Goal: Task Accomplishment & Management: Complete application form

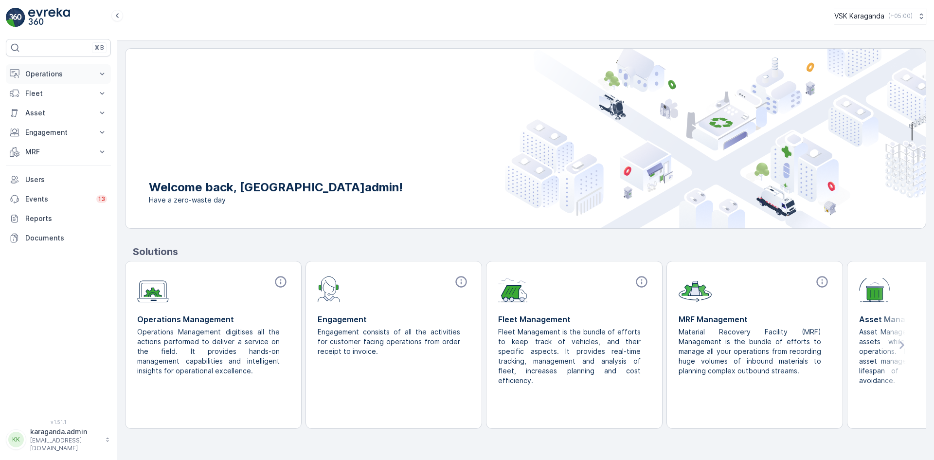
click at [48, 76] on p "Operations" at bounding box center [58, 74] width 66 height 10
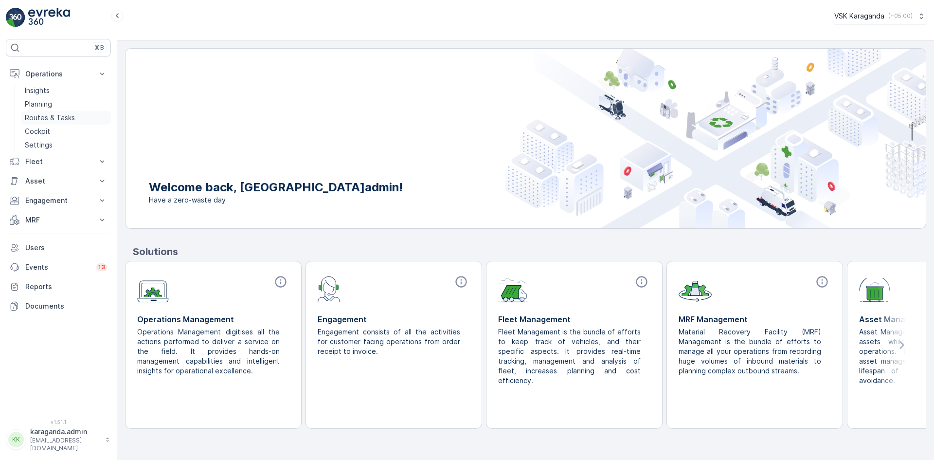
click at [47, 114] on p "Routes & Tasks" at bounding box center [50, 118] width 50 height 10
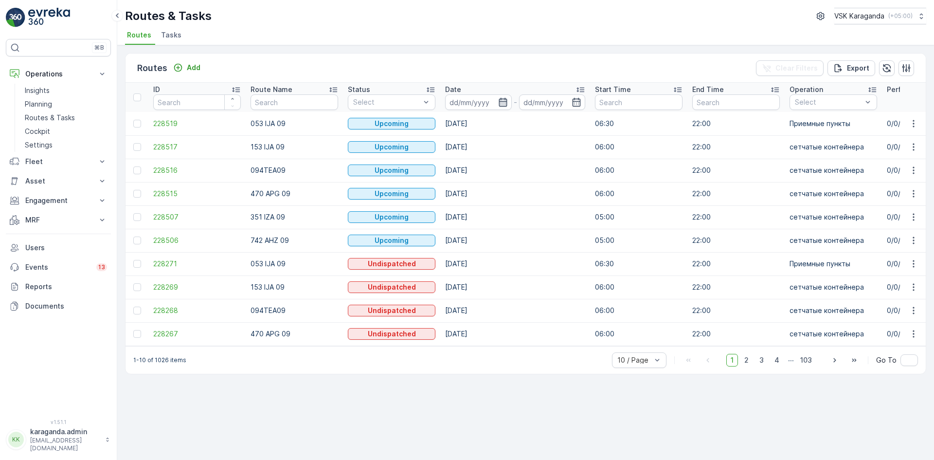
click at [499, 105] on icon "button" at bounding box center [502, 102] width 8 height 9
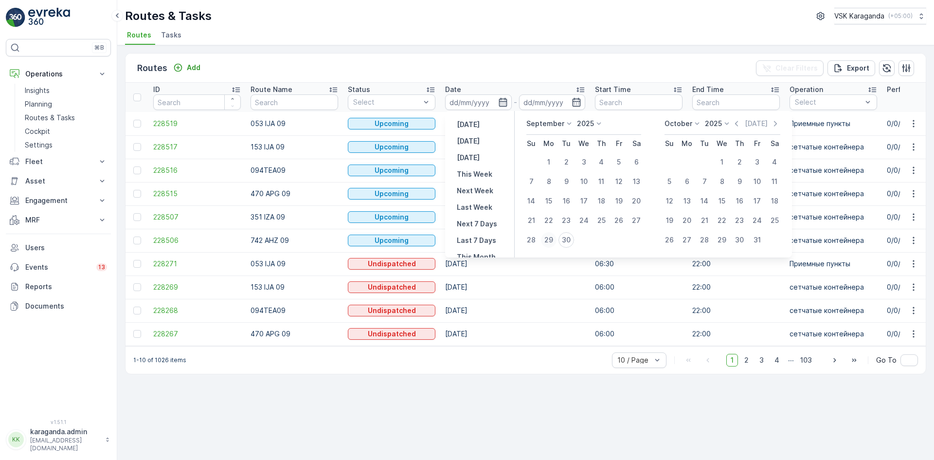
click at [549, 238] on div "29" at bounding box center [549, 240] width 16 height 16
type input "[DATE]"
click at [549, 238] on div "29" at bounding box center [549, 240] width 16 height 16
type input "[DATE]"
click at [549, 238] on div "29" at bounding box center [549, 240] width 16 height 16
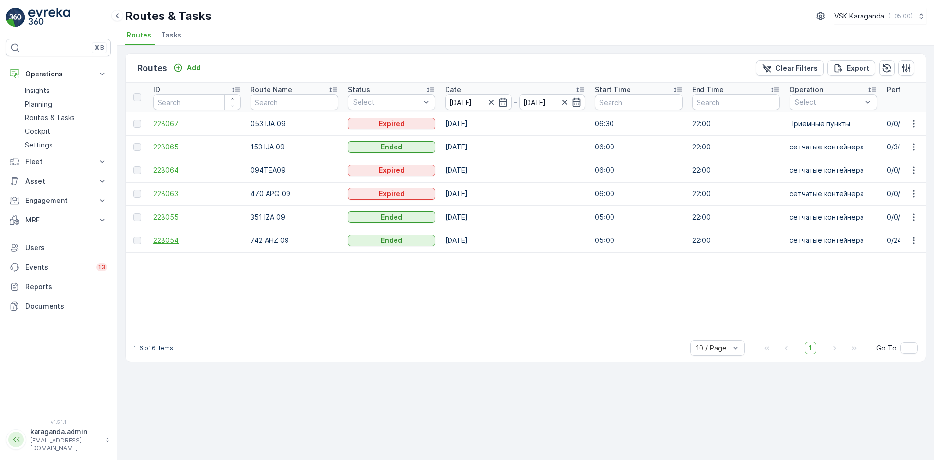
click at [168, 241] on span "228054" at bounding box center [197, 240] width 88 height 10
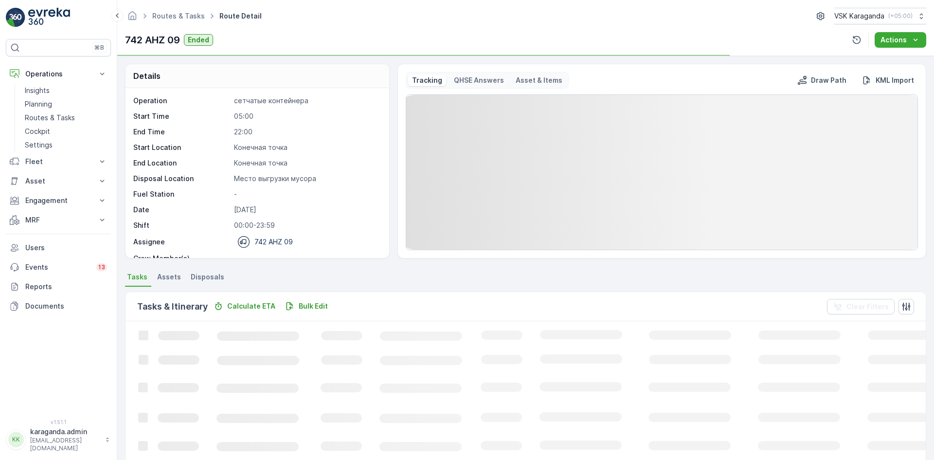
click at [207, 276] on span "Disposals" at bounding box center [208, 277] width 34 height 10
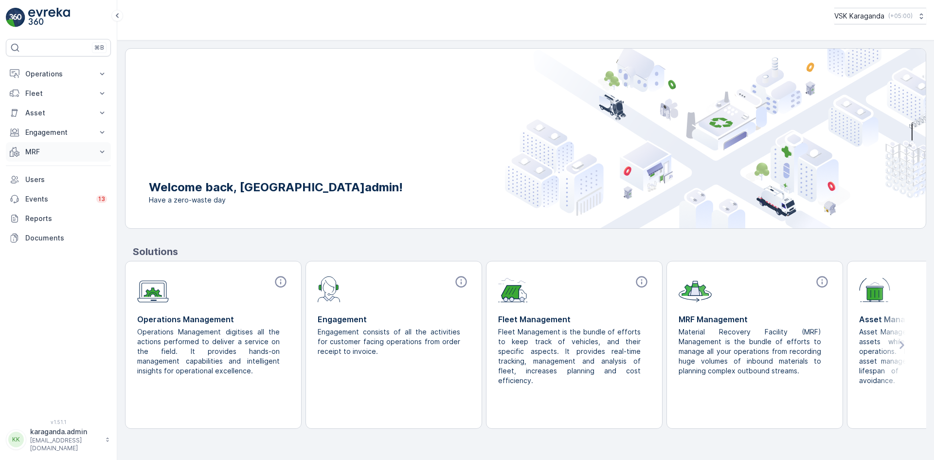
click at [33, 147] on p "MRF" at bounding box center [58, 152] width 66 height 10
click at [31, 169] on p "Входящий & Исходящий" at bounding box center [66, 168] width 82 height 10
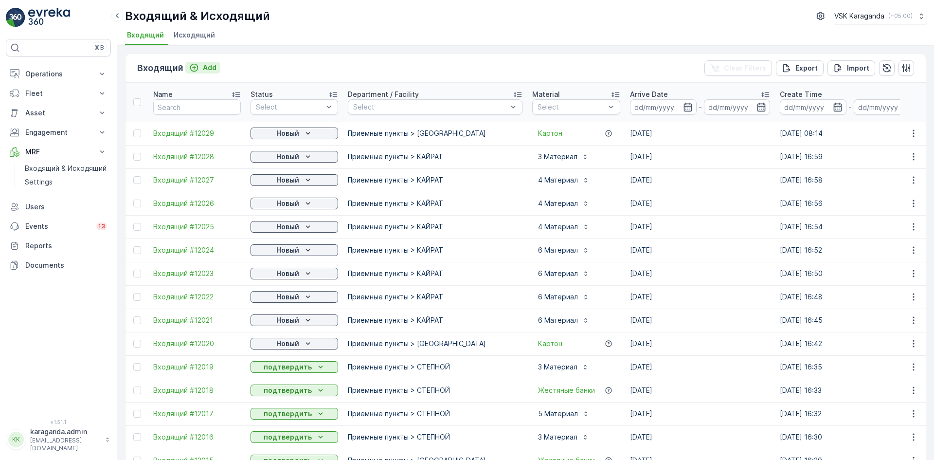
click at [203, 66] on p "Add" at bounding box center [210, 68] width 14 height 10
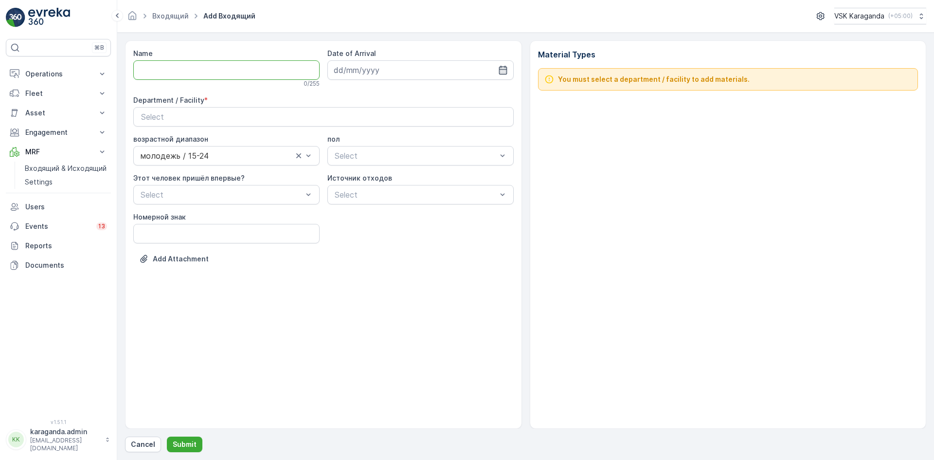
click at [192, 63] on input "Name" at bounding box center [226, 69] width 186 height 19
type input "от [DATE]"
click at [502, 71] on icon "button" at bounding box center [502, 70] width 8 height 9
drag, startPoint x: 381, startPoint y: 208, endPoint x: 359, endPoint y: 186, distance: 31.0
click at [381, 209] on div "30" at bounding box center [379, 210] width 16 height 16
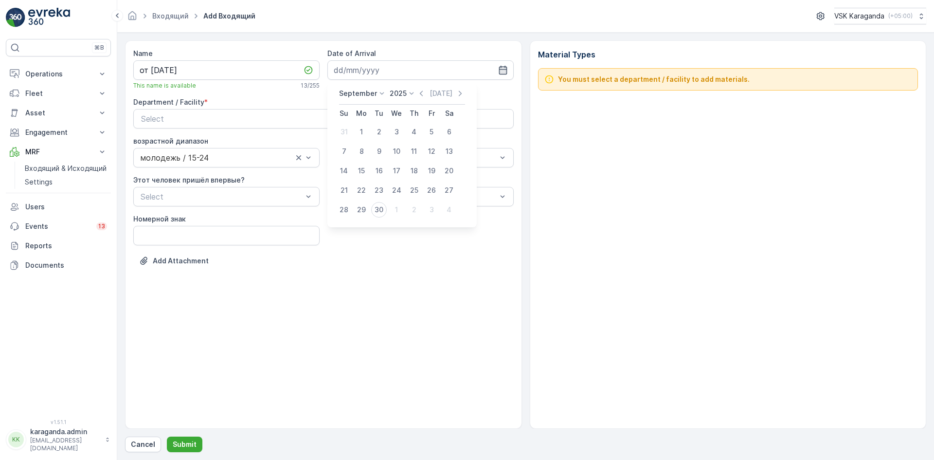
type input "[DATE]"
click at [310, 117] on div "Select" at bounding box center [323, 119] width 365 height 12
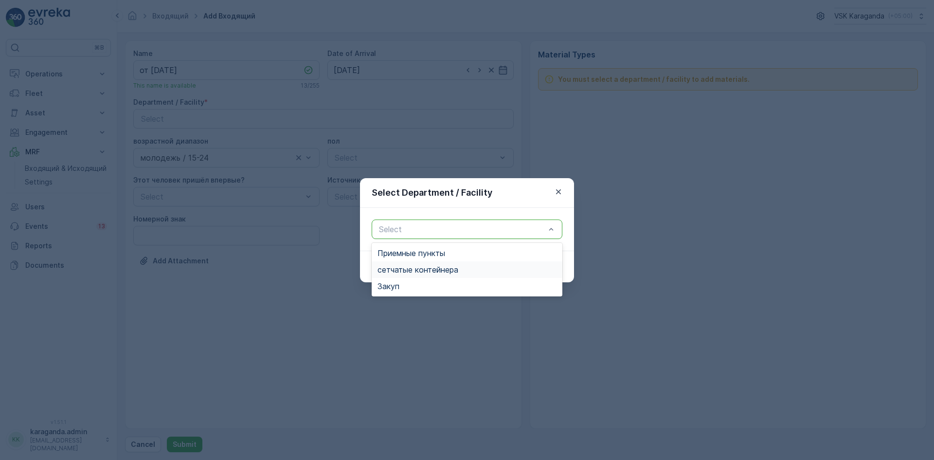
click at [414, 276] on div "сетчатыe контейнера" at bounding box center [467, 269] width 191 height 17
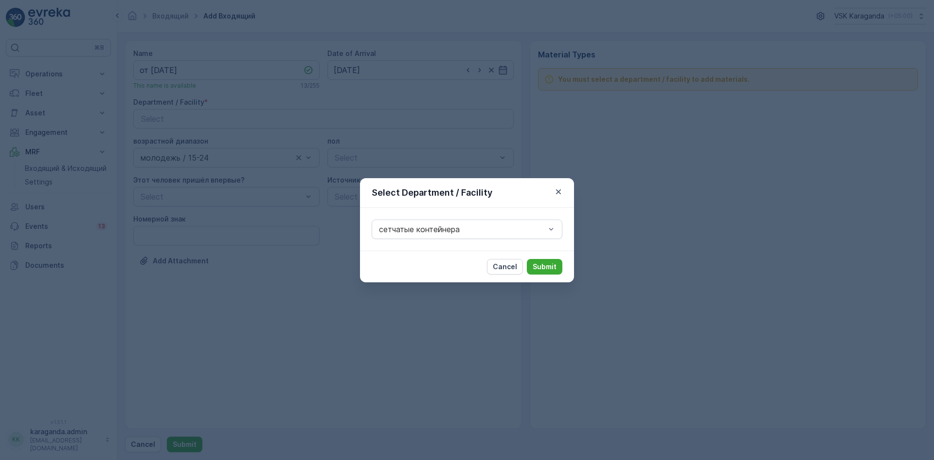
click at [559, 265] on button "Submit" at bounding box center [544, 267] width 35 height 16
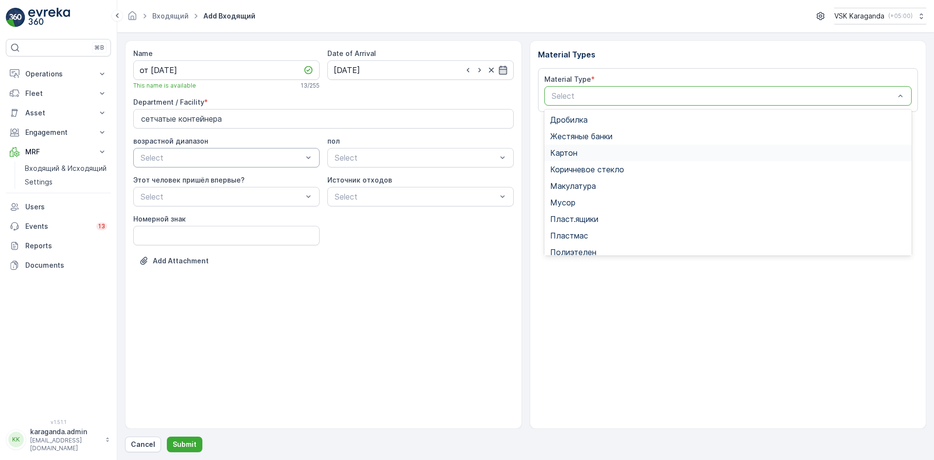
click at [566, 154] on span "Картон" at bounding box center [563, 152] width 27 height 9
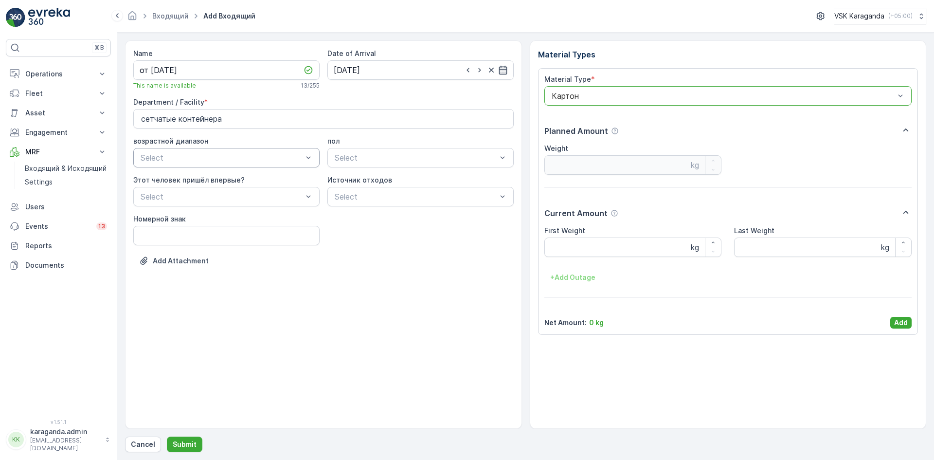
click at [569, 253] on Weight "First Weight" at bounding box center [632, 246] width 177 height 19
type Weight "1705"
click at [897, 322] on p "Add" at bounding box center [901, 323] width 14 height 10
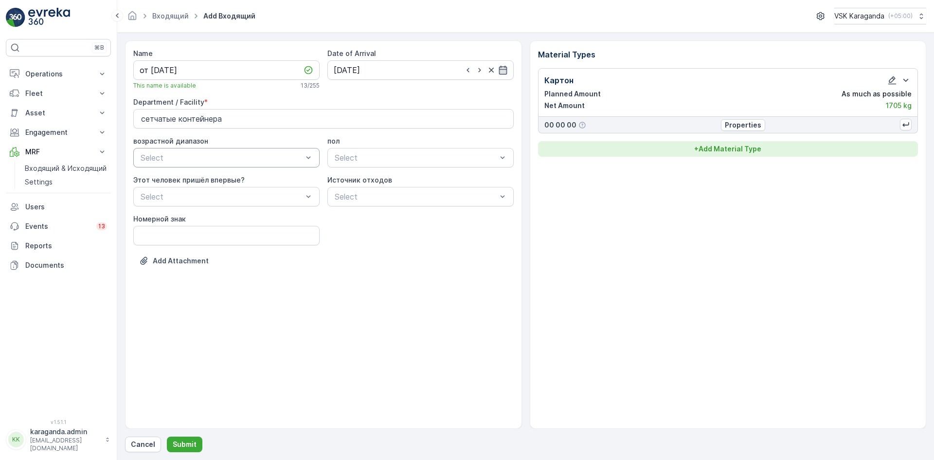
click at [722, 150] on p "+ Add Material Type" at bounding box center [727, 149] width 67 height 10
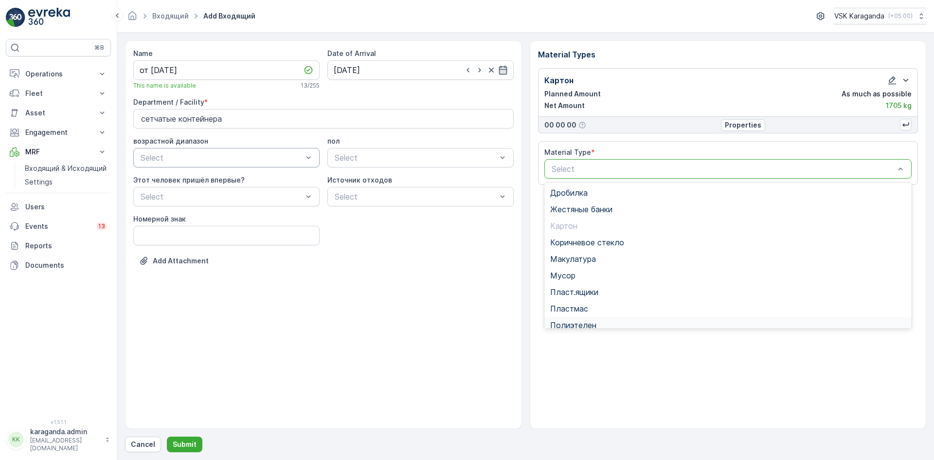
click at [578, 324] on span "Полиэтелен" at bounding box center [573, 324] width 46 height 9
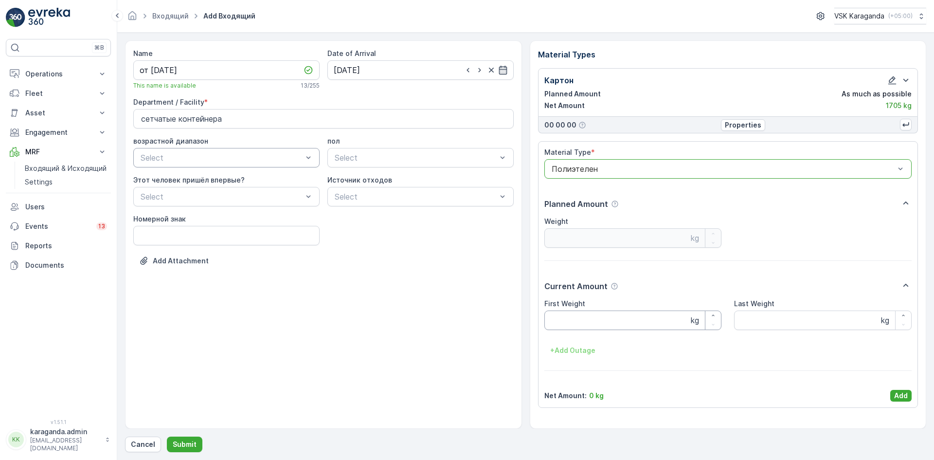
click at [558, 314] on Weight "First Weight" at bounding box center [632, 319] width 177 height 19
type Weight "226"
click at [903, 391] on p "Add" at bounding box center [901, 395] width 14 height 10
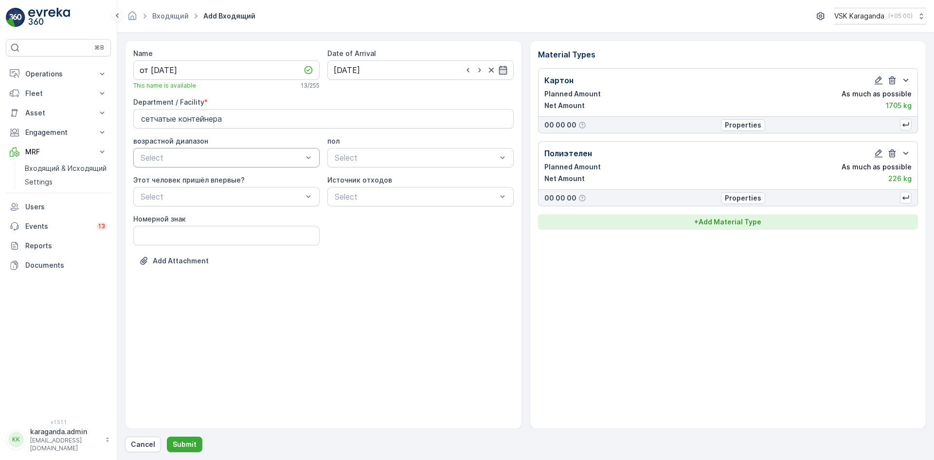
click at [730, 226] on p "+ Add Material Type" at bounding box center [727, 222] width 67 height 10
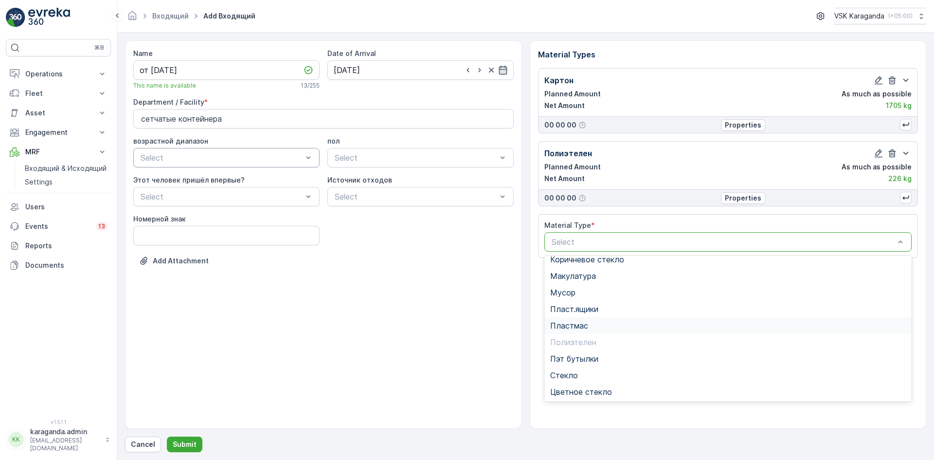
scroll to position [56, 0]
click at [576, 362] on span "Пэт бутылки" at bounding box center [574, 358] width 48 height 9
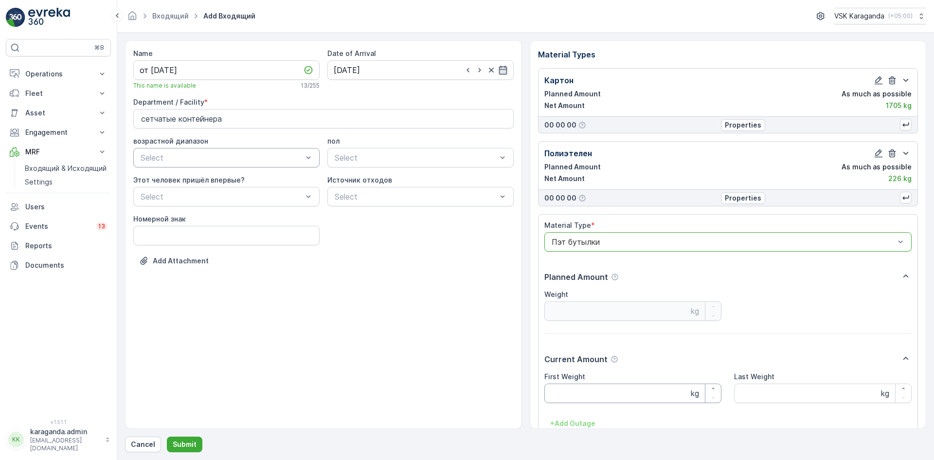
click at [574, 388] on Weight "First Weight" at bounding box center [632, 392] width 177 height 19
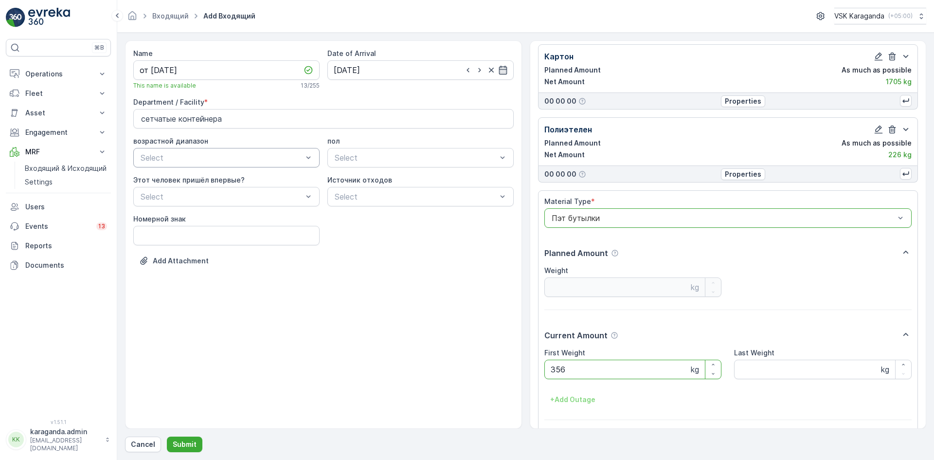
scroll to position [60, 0]
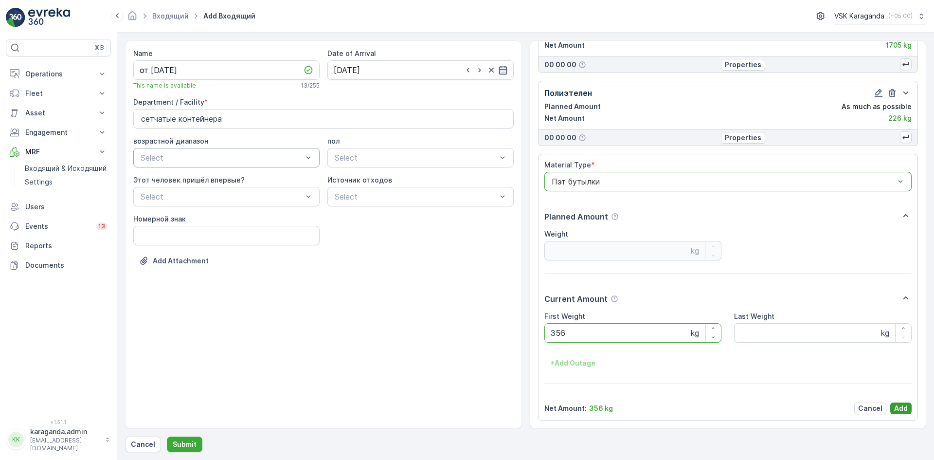
type Weight "356"
click at [894, 407] on p "Add" at bounding box center [901, 408] width 14 height 10
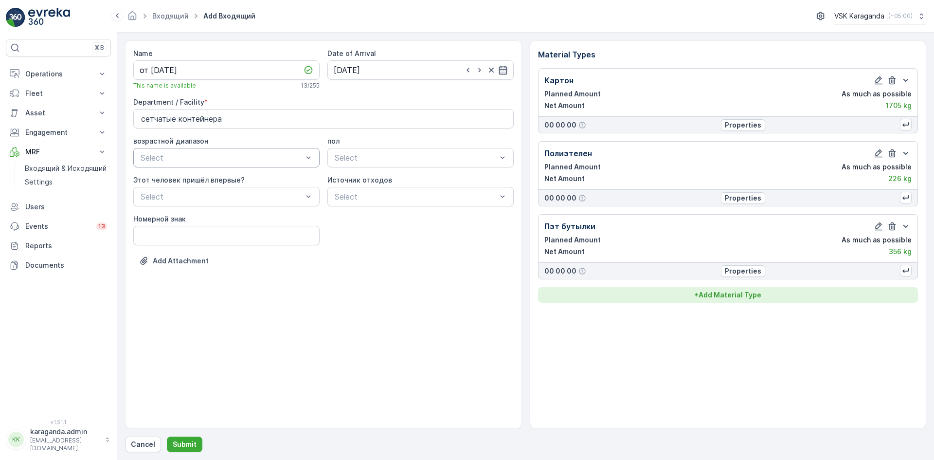
click at [742, 295] on p "+ Add Material Type" at bounding box center [727, 295] width 67 height 10
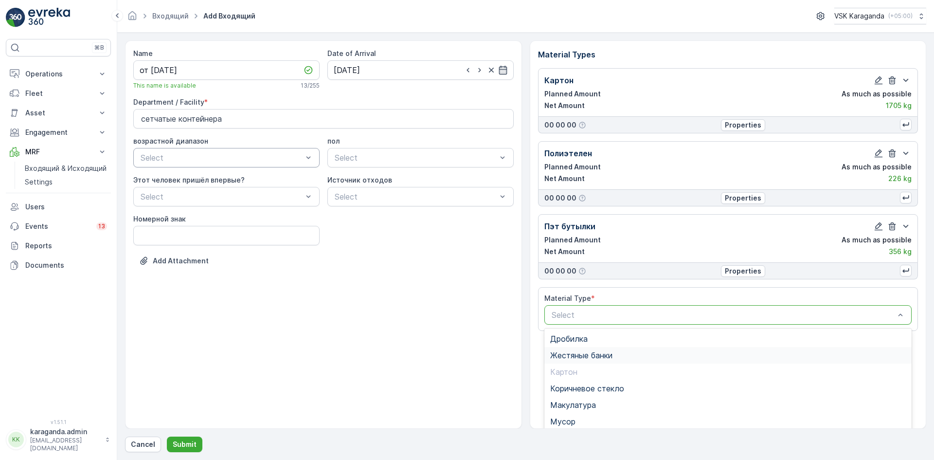
click at [578, 354] on span "Жестяные банки" at bounding box center [581, 355] width 62 height 9
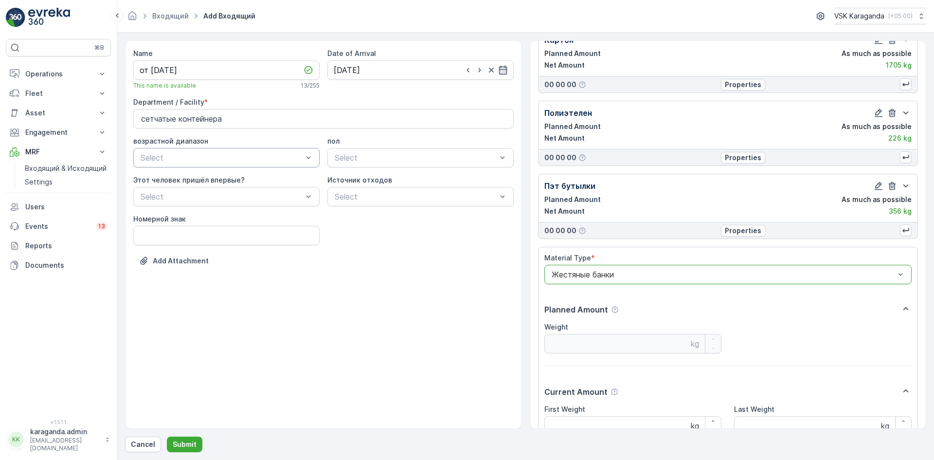
scroll to position [133, 0]
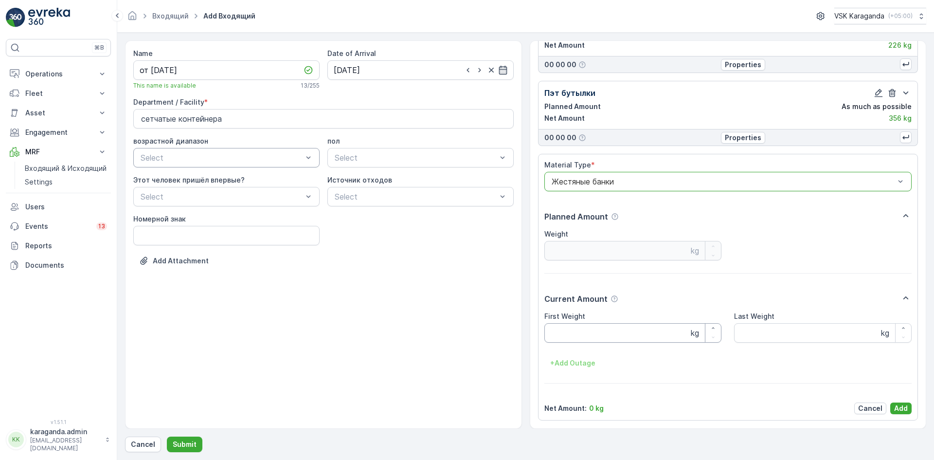
click at [568, 336] on Weight "First Weight" at bounding box center [632, 332] width 177 height 19
type Weight "35"
click at [902, 404] on p "Add" at bounding box center [901, 408] width 14 height 10
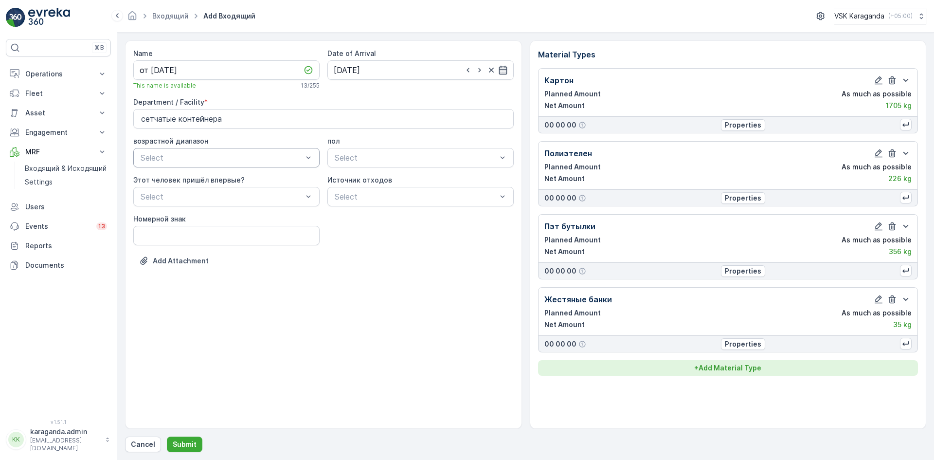
scroll to position [0, 0]
click at [718, 366] on p "+ Add Material Type" at bounding box center [727, 368] width 67 height 10
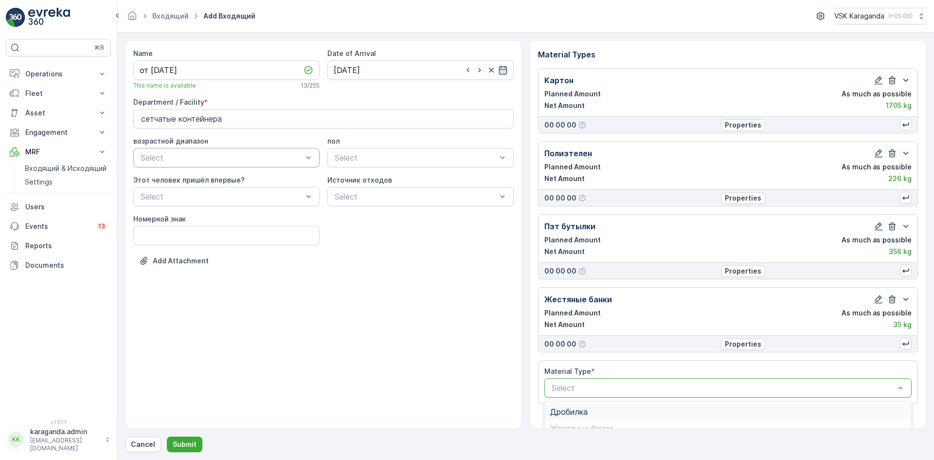
scroll to position [119, 0]
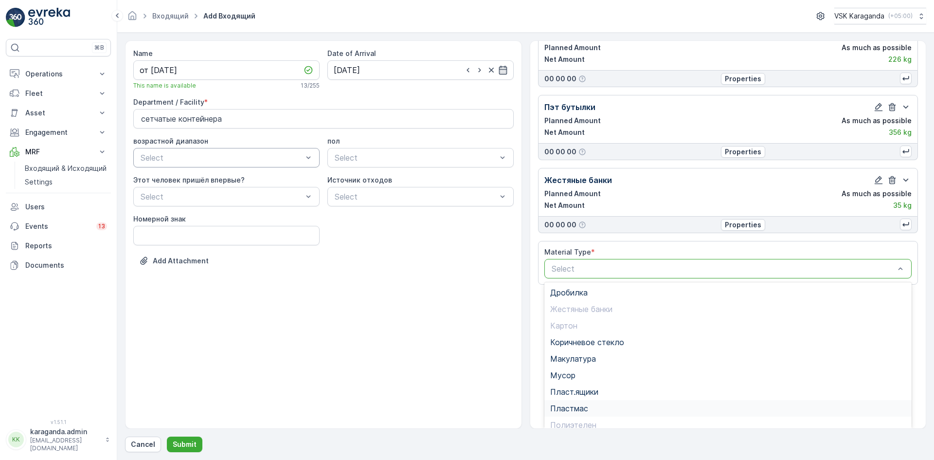
click at [573, 404] on span "Пластмас" at bounding box center [569, 408] width 38 height 9
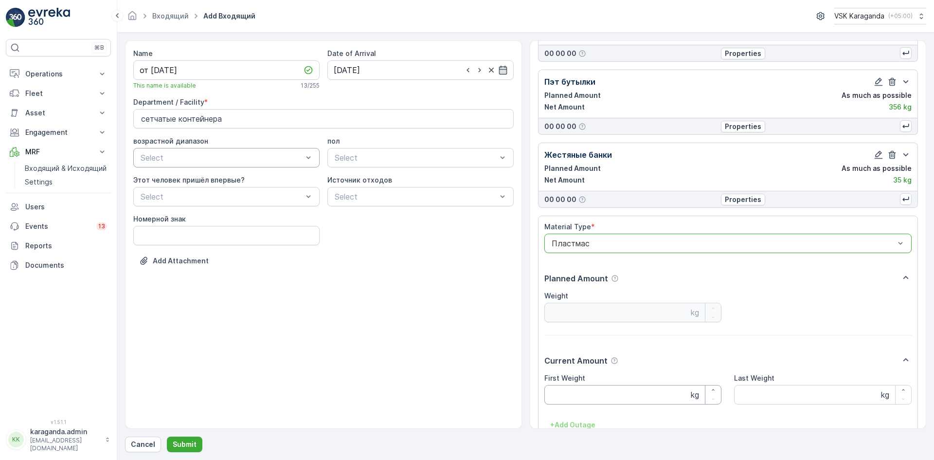
scroll to position [146, 0]
click at [566, 391] on Weight "First Weight" at bounding box center [632, 392] width 177 height 19
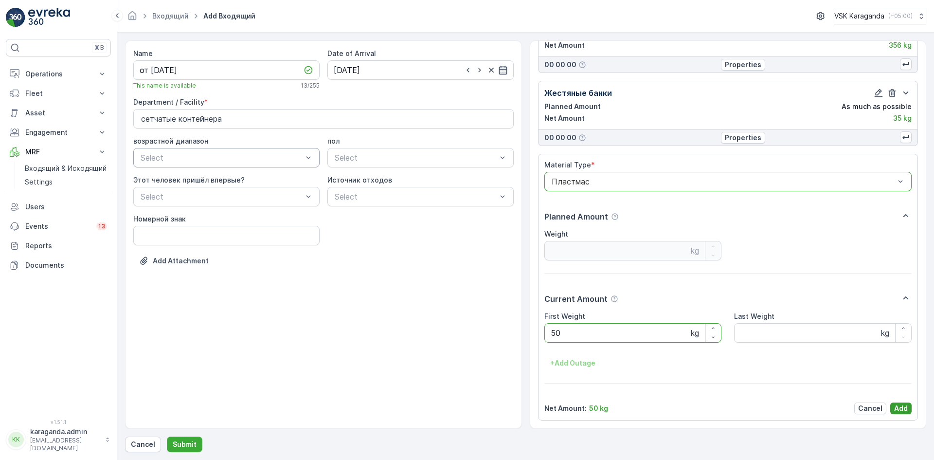
type Weight "50"
click at [897, 403] on p "Add" at bounding box center [901, 408] width 14 height 10
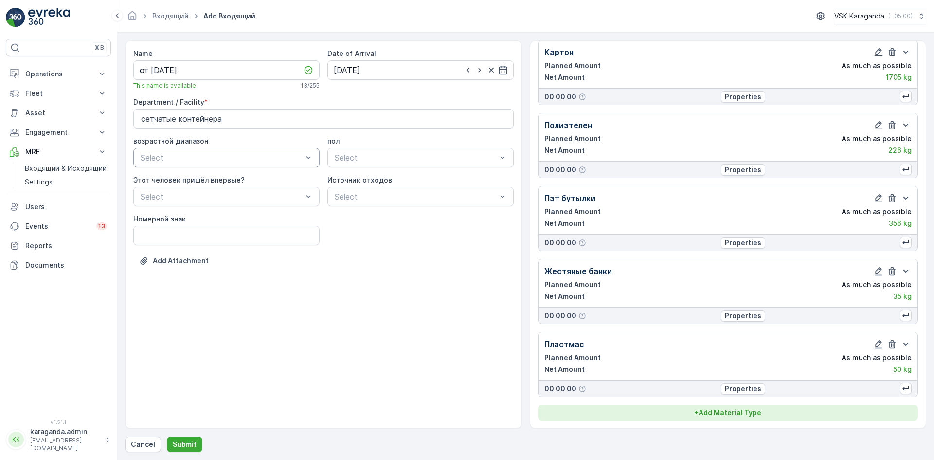
click at [748, 409] on p "+ Add Material Type" at bounding box center [727, 412] width 67 height 10
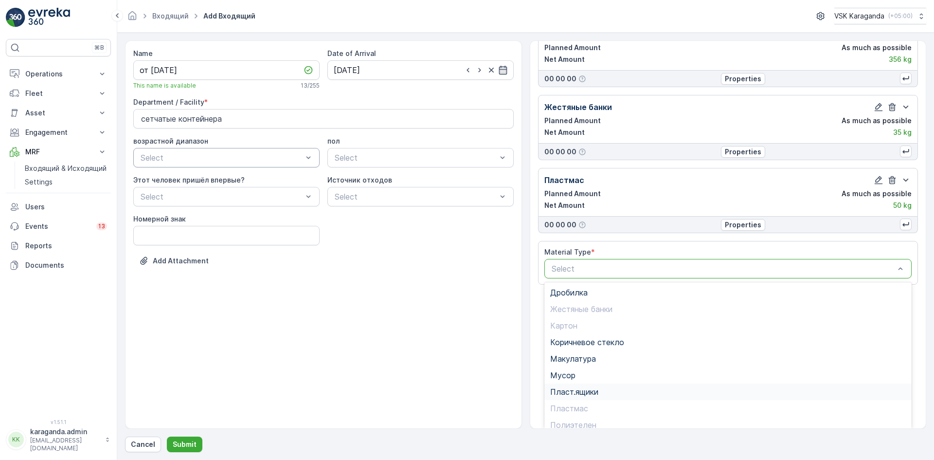
scroll to position [56, 0]
click at [576, 402] on span "Стекло" at bounding box center [564, 401] width 28 height 9
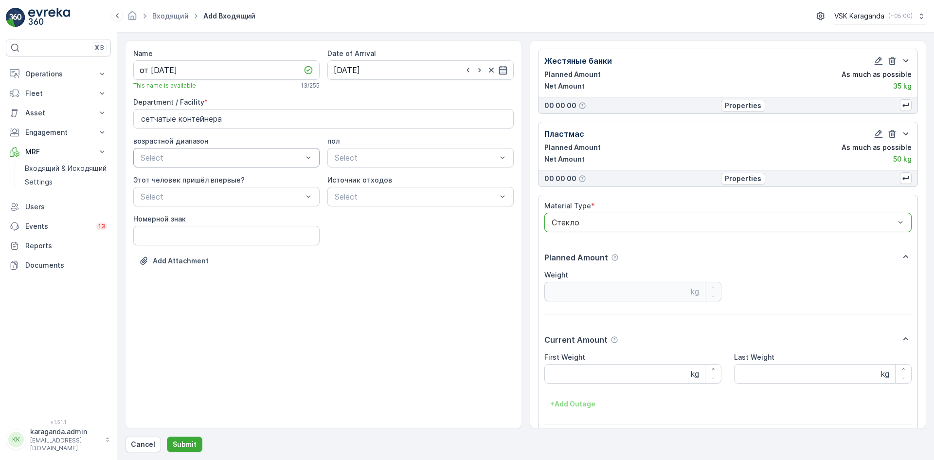
scroll to position [279, 0]
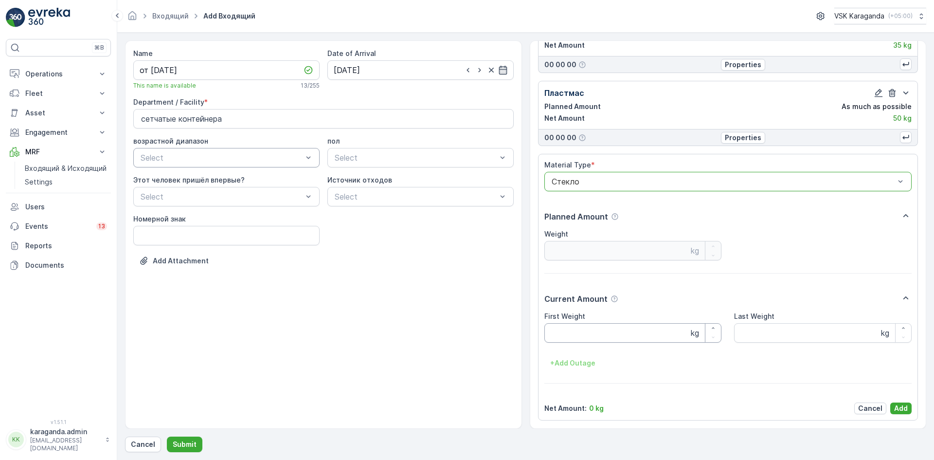
click at [556, 334] on Weight "First Weight" at bounding box center [632, 332] width 177 height 19
type Weight "50"
click at [902, 408] on p "Add" at bounding box center [901, 408] width 14 height 10
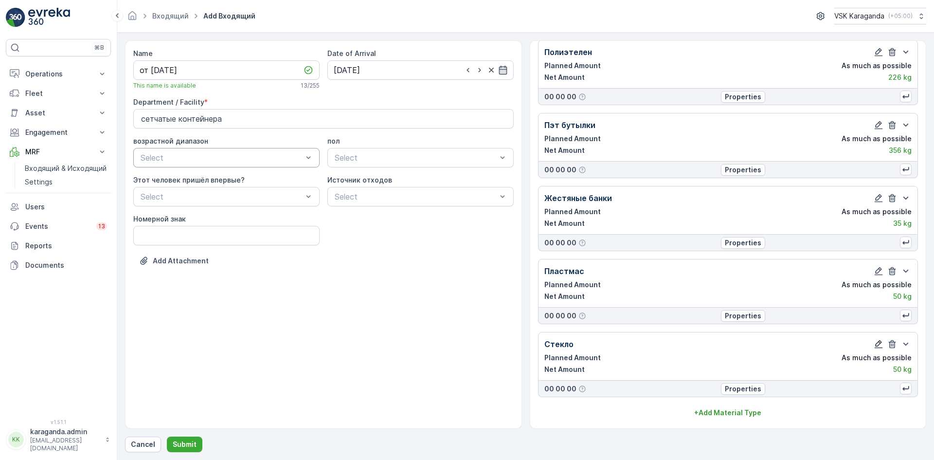
click at [874, 344] on icon "button" at bounding box center [878, 344] width 10 height 10
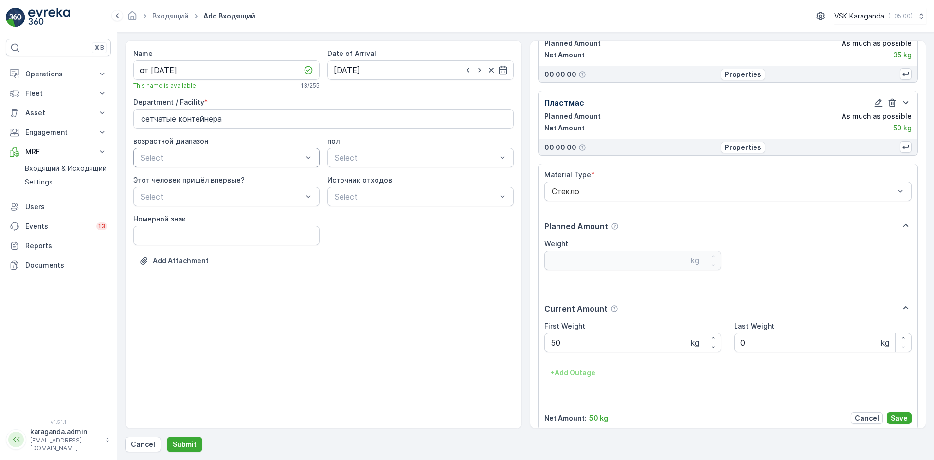
scroll to position [279, 0]
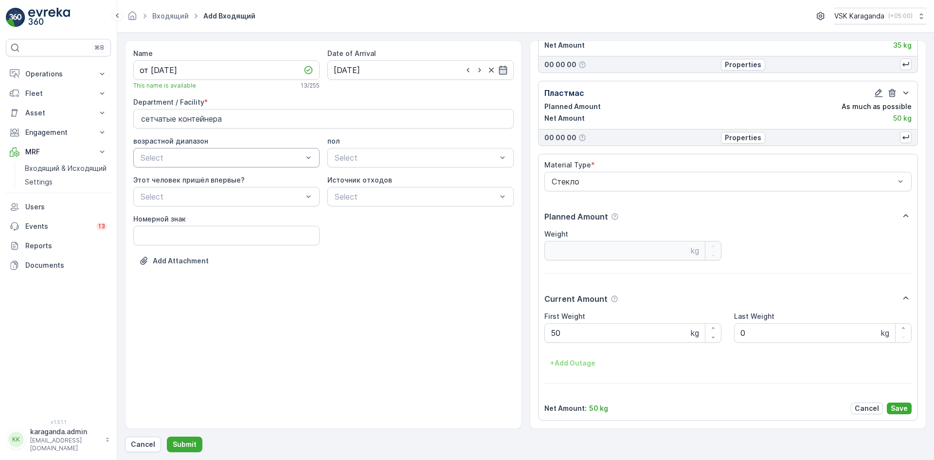
click at [577, 339] on Weight "50" at bounding box center [632, 332] width 177 height 19
type Weight "5"
type Weight "231"
click at [900, 407] on p "Save" at bounding box center [898, 408] width 17 height 10
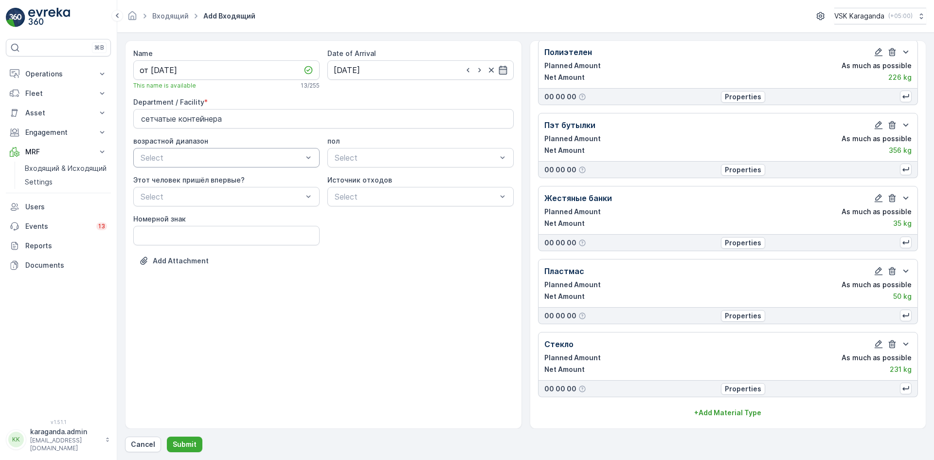
scroll to position [101, 0]
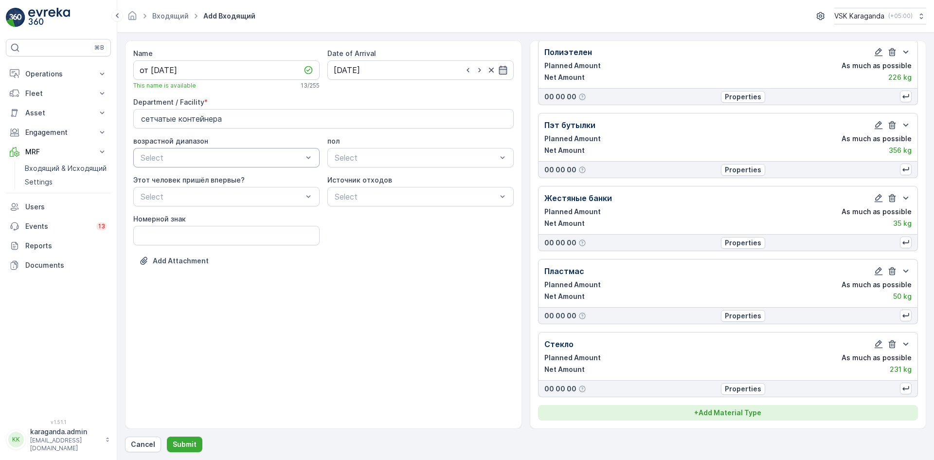
click at [752, 407] on p "+ Add Material Type" at bounding box center [727, 412] width 67 height 10
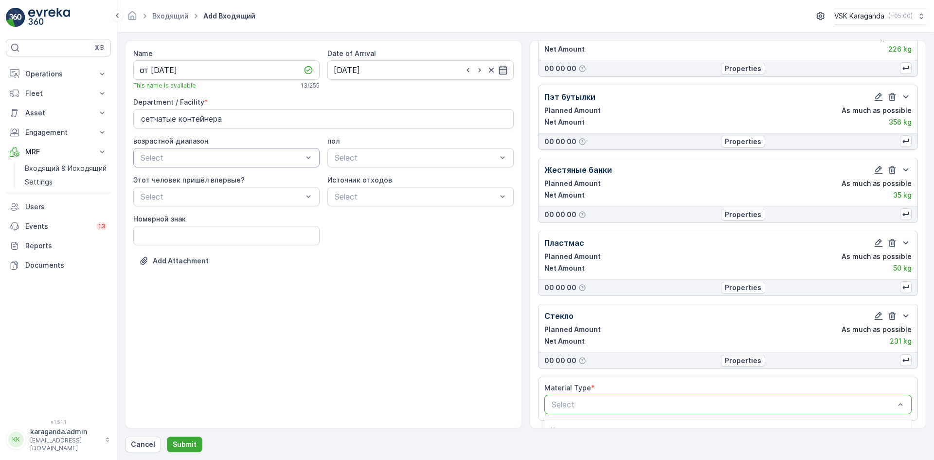
scroll to position [56, 0]
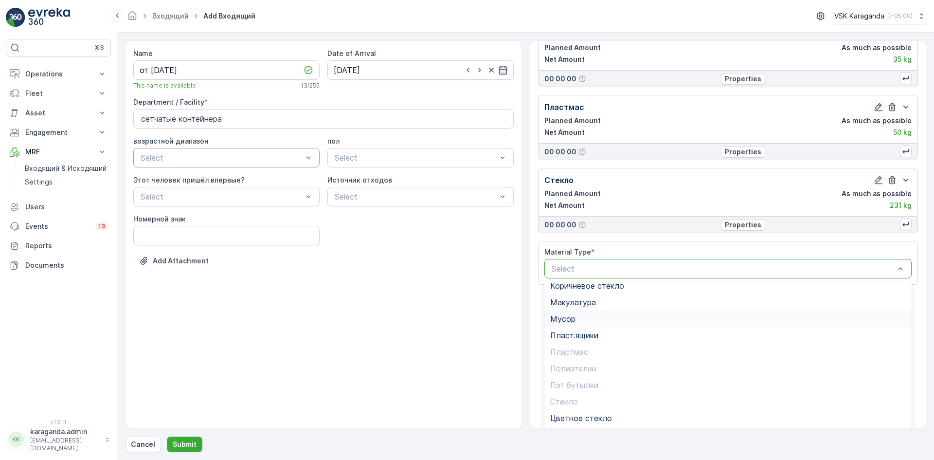
click at [574, 318] on span "Мусор" at bounding box center [562, 318] width 25 height 9
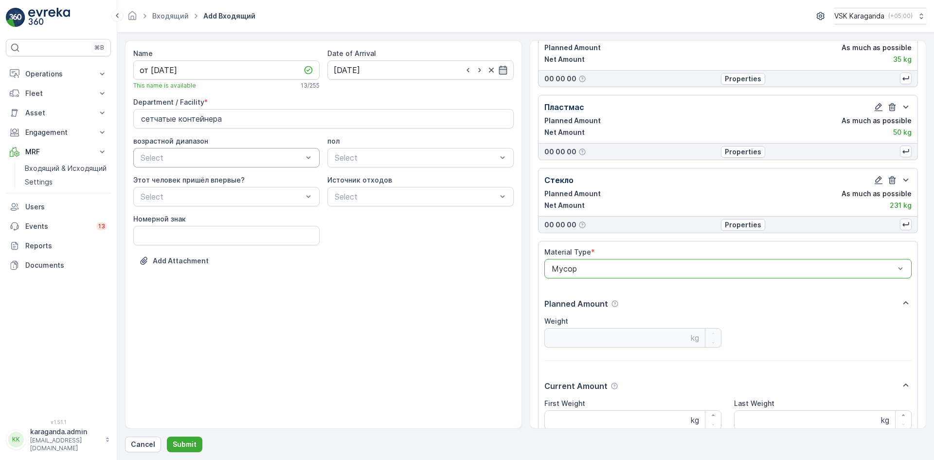
scroll to position [352, 0]
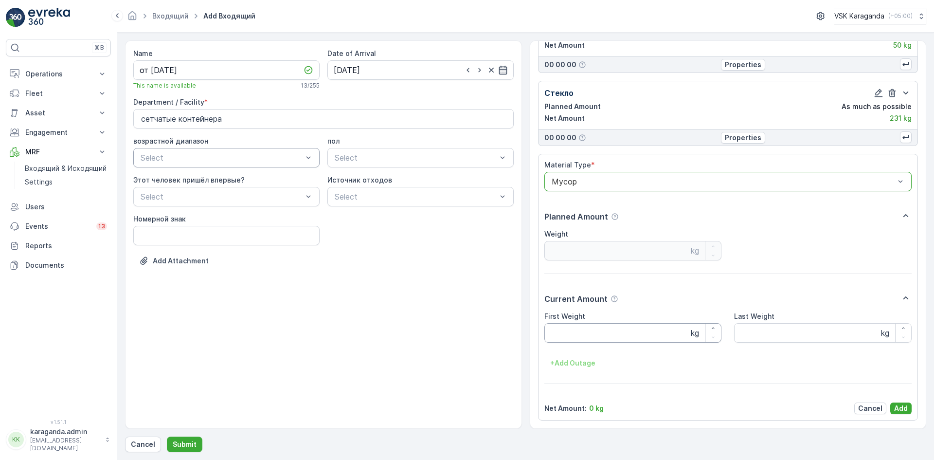
click at [584, 336] on Weight "First Weight" at bounding box center [632, 332] width 177 height 19
type Weight "1151"
click at [896, 405] on p "Add" at bounding box center [901, 408] width 14 height 10
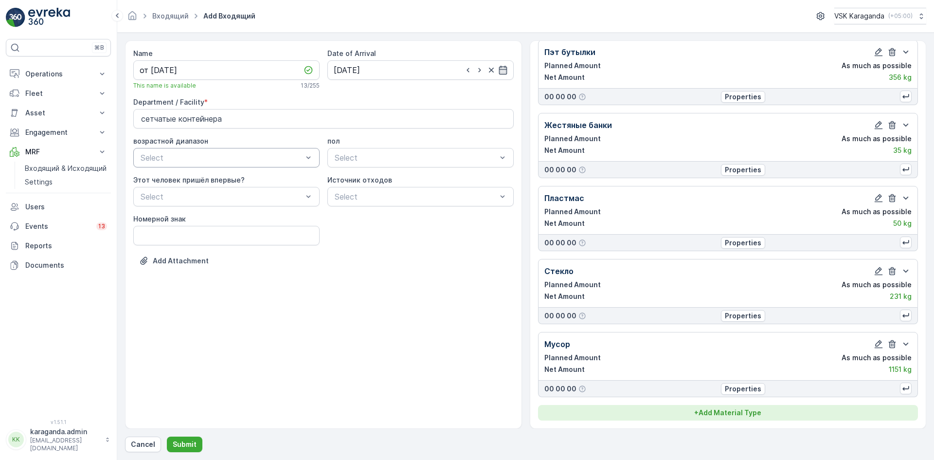
click at [722, 409] on p "+ Add Material Type" at bounding box center [727, 412] width 67 height 10
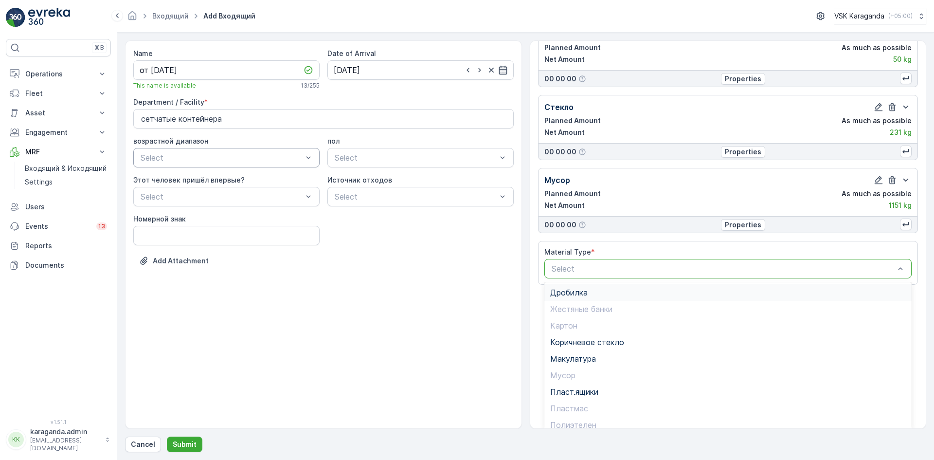
click at [577, 298] on div "Дробилка" at bounding box center [728, 292] width 368 height 17
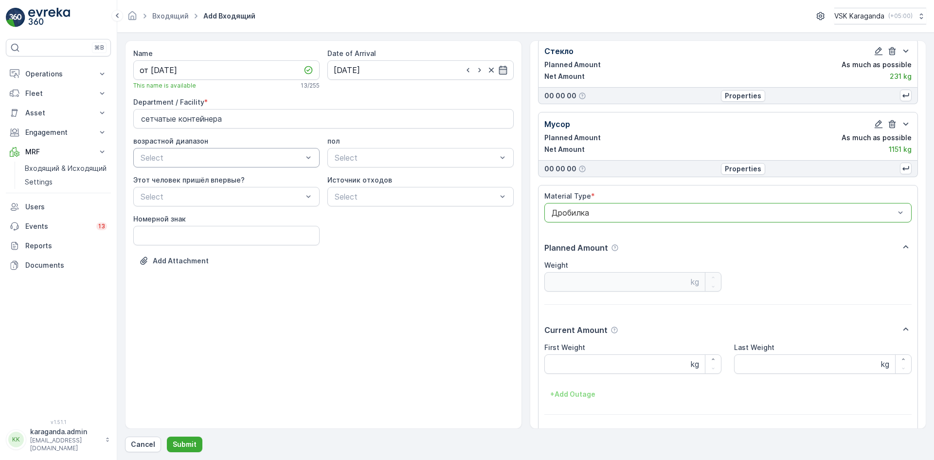
scroll to position [425, 0]
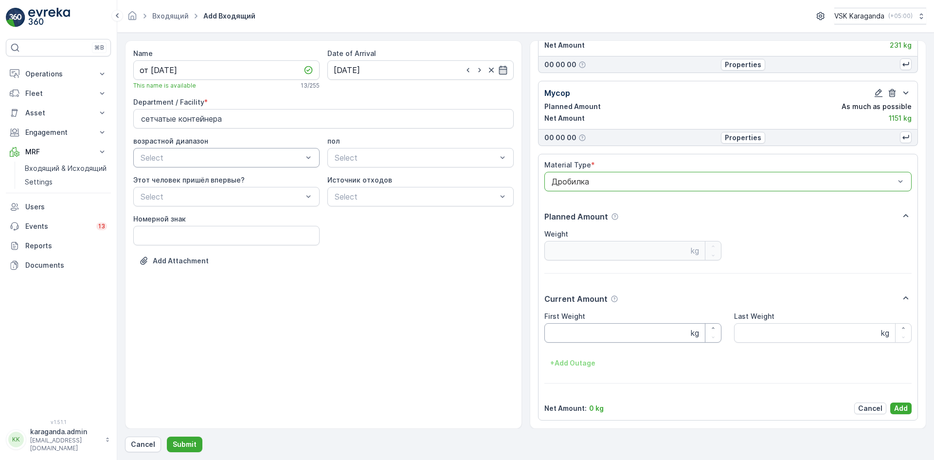
click at [563, 340] on Weight "First Weight" at bounding box center [632, 332] width 177 height 19
type Weight "302"
click at [897, 404] on p "Add" at bounding box center [901, 408] width 14 height 10
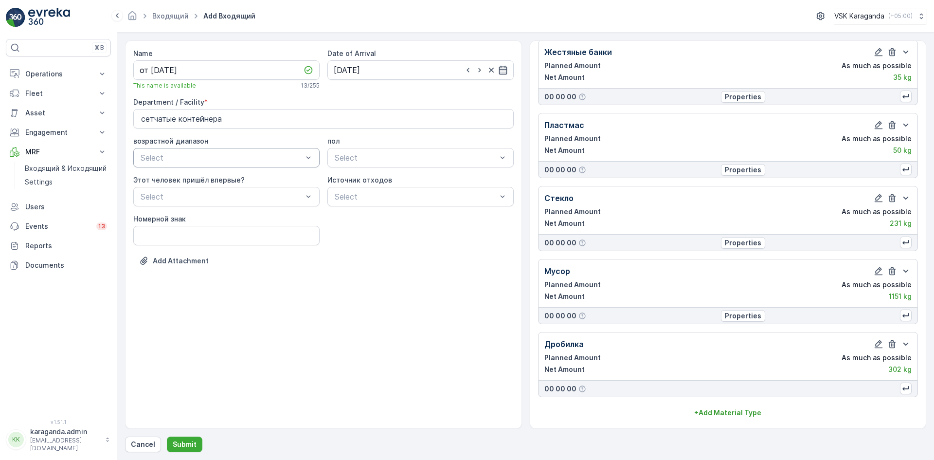
scroll to position [247, 0]
click at [177, 437] on button "Submit" at bounding box center [184, 444] width 35 height 16
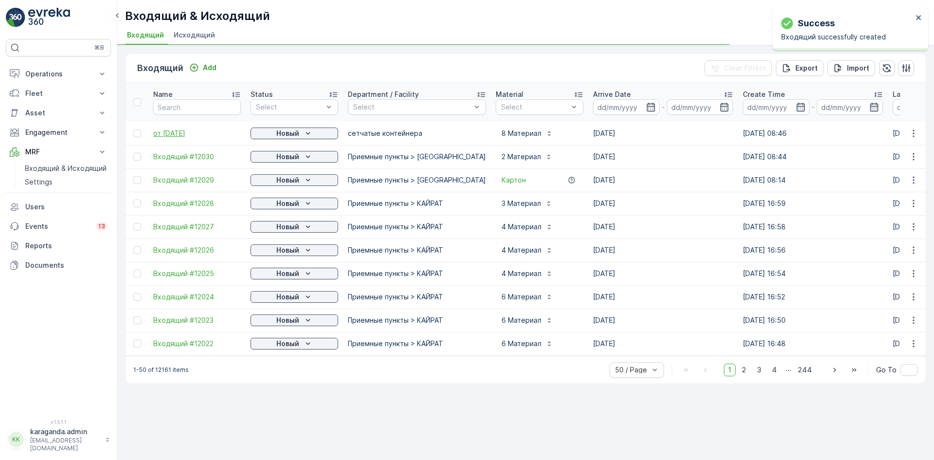
click at [182, 128] on span "от [DATE]" at bounding box center [197, 133] width 88 height 10
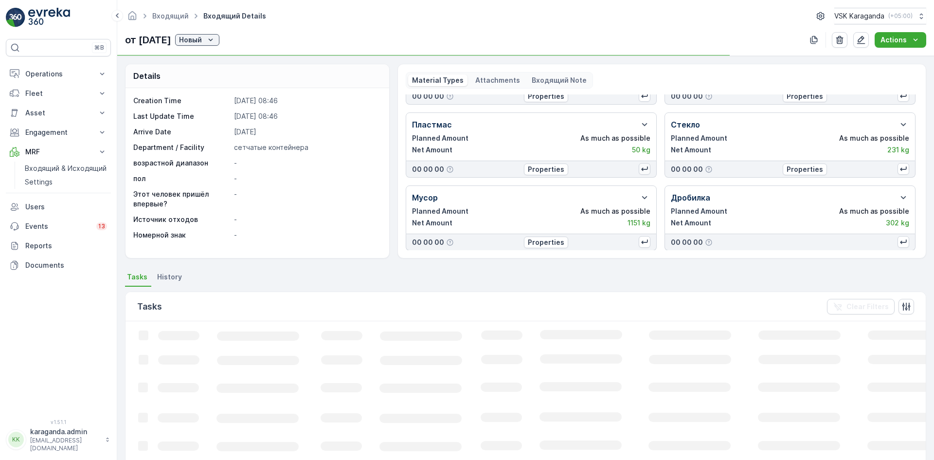
scroll to position [128, 0]
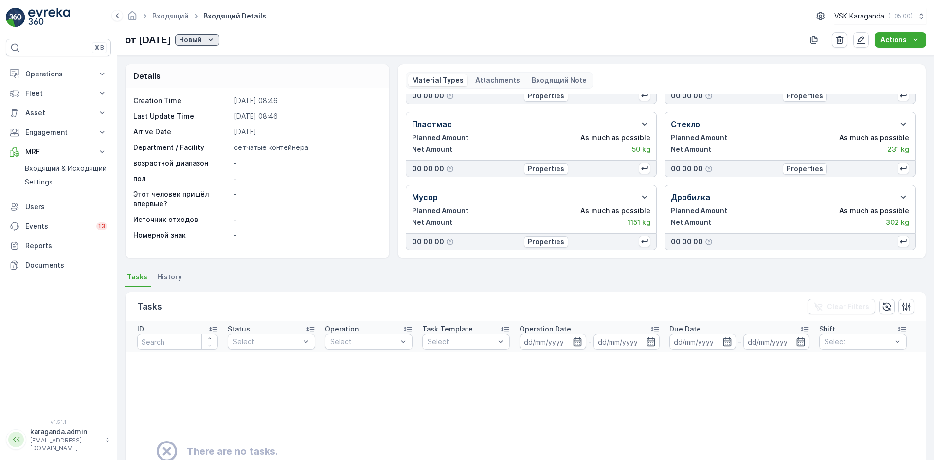
click at [215, 40] on div "Новый" at bounding box center [197, 40] width 36 height 10
click at [224, 69] on span "подтвердить" at bounding box center [225, 68] width 45 height 10
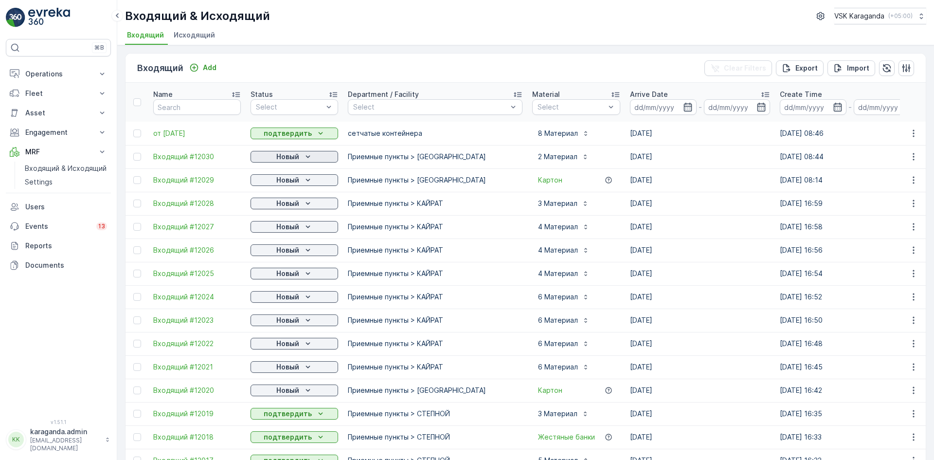
click at [292, 155] on p "Новый" at bounding box center [287, 157] width 23 height 10
click at [293, 185] on span "подтвердить" at bounding box center [278, 185] width 45 height 10
click at [299, 177] on div "Новый" at bounding box center [294, 180] width 80 height 10
click at [296, 206] on span "подтвердить" at bounding box center [278, 208] width 45 height 10
click at [299, 206] on p "Новый" at bounding box center [287, 203] width 23 height 10
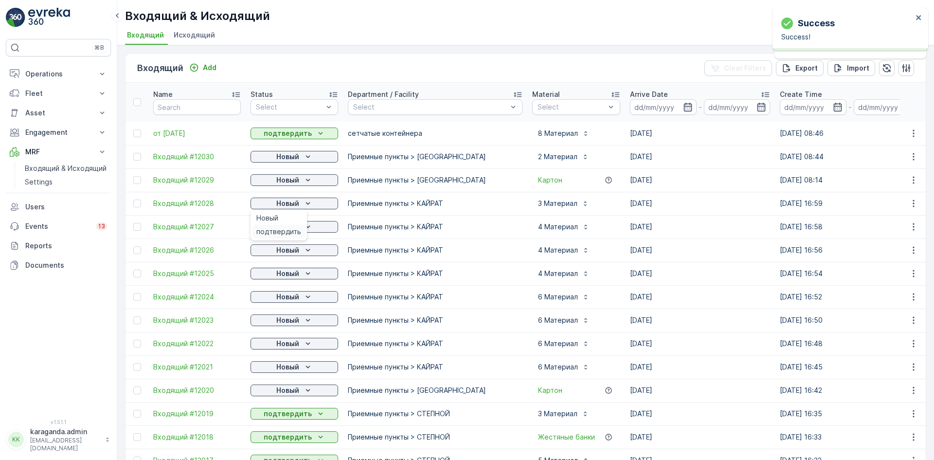
click at [289, 226] on div "подтвердить" at bounding box center [278, 232] width 53 height 14
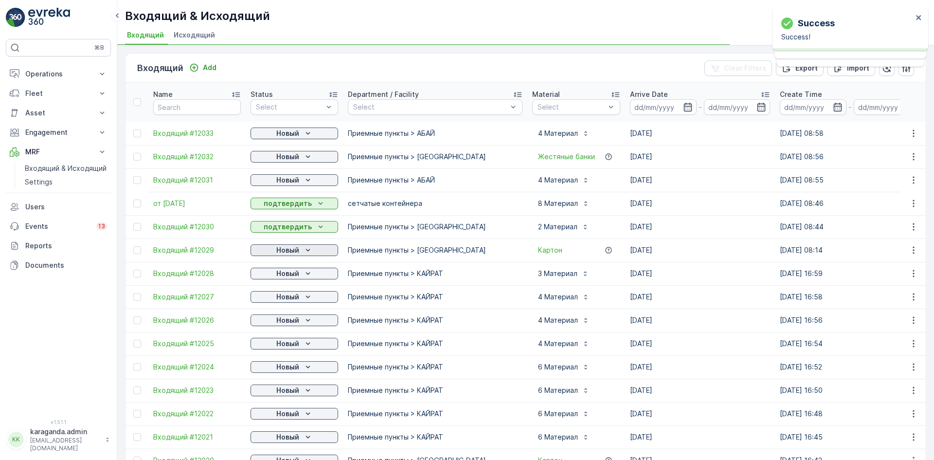
click at [289, 249] on p "Новый" at bounding box center [287, 250] width 23 height 10
click at [281, 275] on span "подтвердить" at bounding box center [278, 278] width 45 height 10
click at [303, 301] on icon "Новый" at bounding box center [308, 297] width 10 height 10
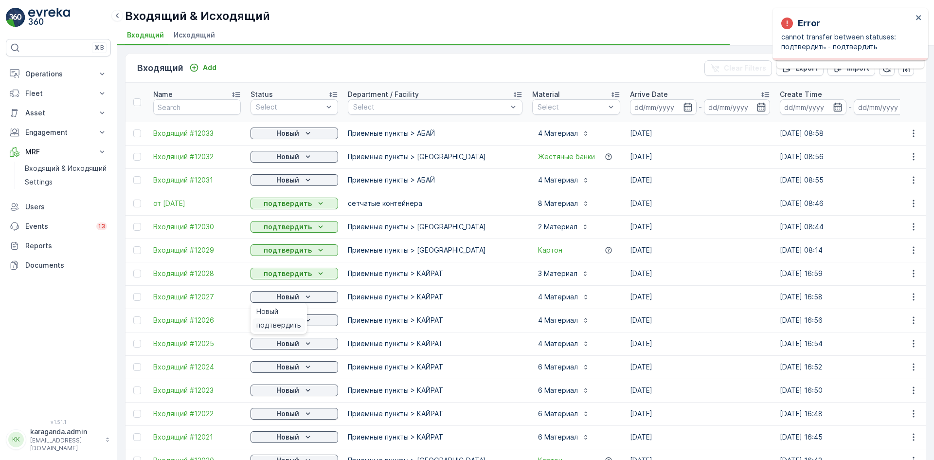
click at [301, 321] on div "подтвердить" at bounding box center [278, 325] width 53 height 14
click at [310, 322] on icon "Новый" at bounding box center [308, 320] width 10 height 10
click at [292, 349] on span "подтвердить" at bounding box center [278, 348] width 45 height 10
click at [297, 343] on p "Новый" at bounding box center [287, 343] width 23 height 10
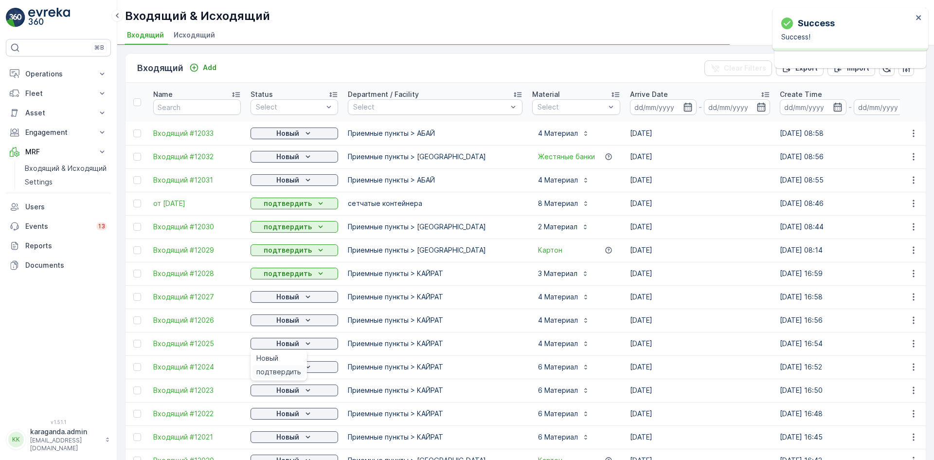
click at [286, 369] on span "подтвердить" at bounding box center [278, 372] width 45 height 10
click at [287, 366] on p "Новый" at bounding box center [287, 367] width 23 height 10
click at [283, 389] on div "подтвердить" at bounding box center [278, 395] width 53 height 14
click at [300, 389] on div "Новый" at bounding box center [294, 390] width 80 height 10
click at [284, 415] on span "подтвердить" at bounding box center [278, 418] width 45 height 10
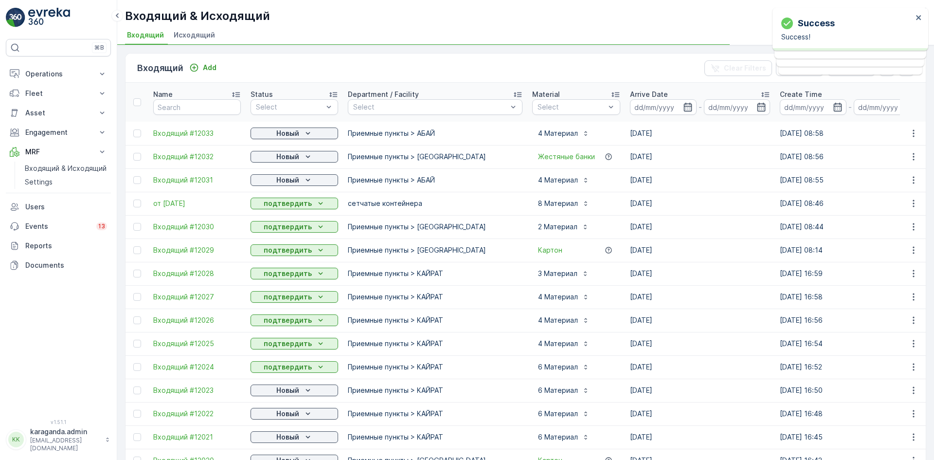
scroll to position [97, 0]
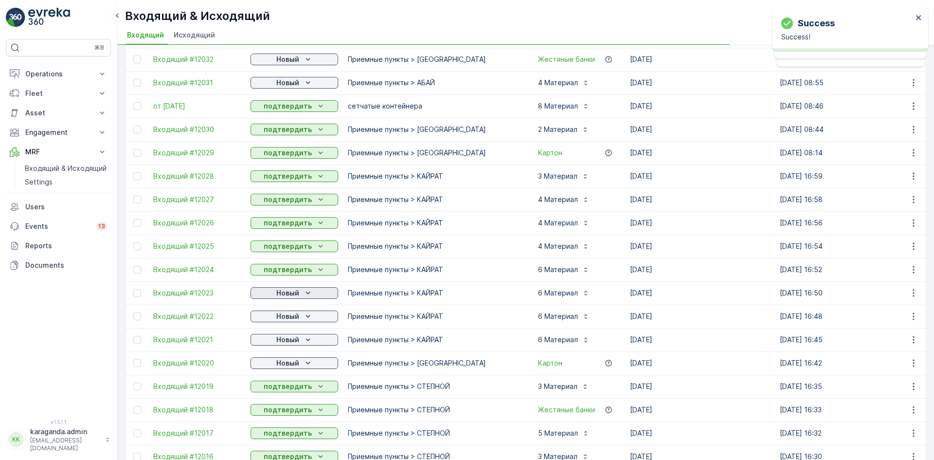
click at [303, 291] on icon "Новый" at bounding box center [308, 293] width 10 height 10
drag, startPoint x: 293, startPoint y: 318, endPoint x: 301, endPoint y: 317, distance: 7.8
click at [293, 319] on span "подтвердить" at bounding box center [278, 321] width 45 height 10
click at [292, 343] on span "подтвердить" at bounding box center [278, 344] width 45 height 10
click at [314, 339] on div "Новый" at bounding box center [294, 340] width 80 height 10
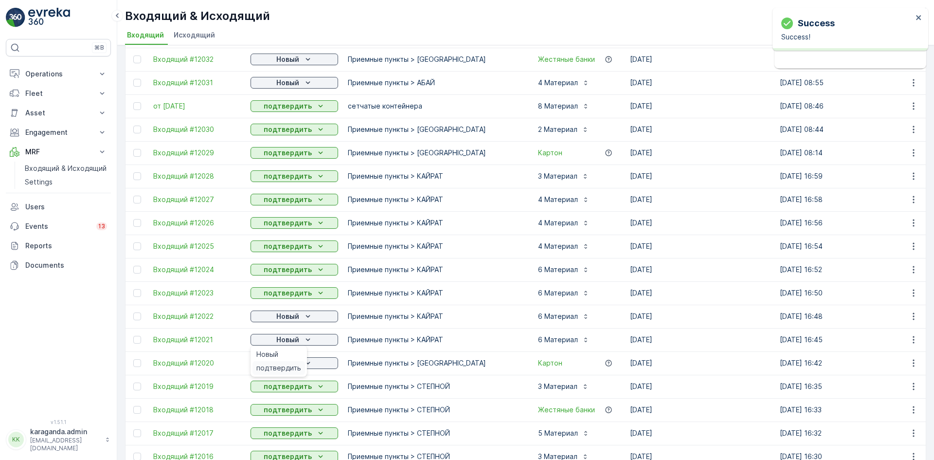
click at [288, 366] on span "подтвердить" at bounding box center [278, 368] width 45 height 10
click at [301, 363] on div "Новый" at bounding box center [294, 363] width 80 height 10
click at [287, 387] on span "подтвердить" at bounding box center [278, 391] width 45 height 10
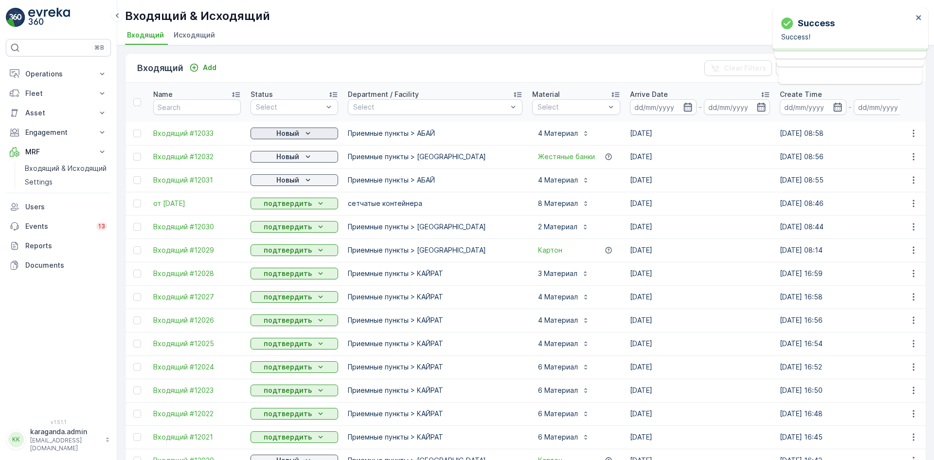
click at [299, 130] on p "Новый" at bounding box center [287, 133] width 23 height 10
click at [282, 157] on span "подтвердить" at bounding box center [278, 162] width 45 height 10
click at [295, 157] on p "Новый" at bounding box center [287, 157] width 23 height 10
click at [291, 179] on div "подтвердить" at bounding box center [278, 185] width 53 height 14
click at [292, 179] on p "Новый" at bounding box center [287, 180] width 23 height 10
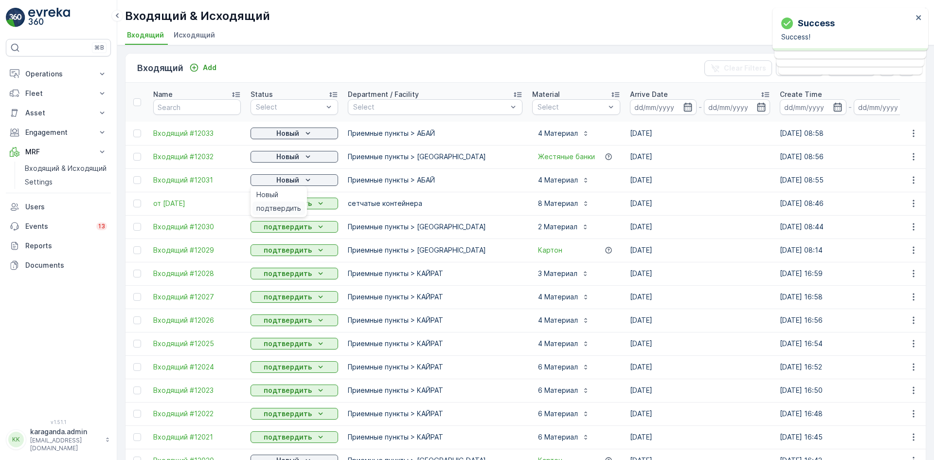
click at [285, 204] on span "подтвердить" at bounding box center [278, 208] width 45 height 10
